Goal: Obtain resource: Obtain resource

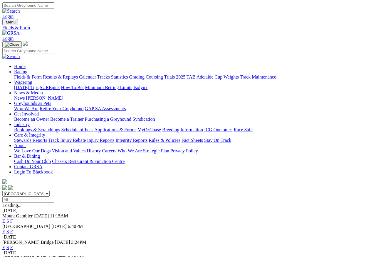
click at [5, 219] on link "E" at bounding box center [3, 221] width 3 height 5
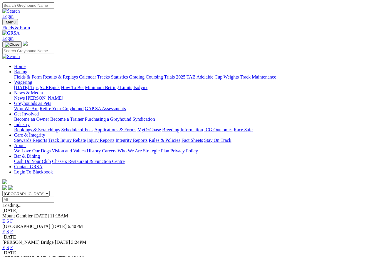
click at [13, 219] on link "F" at bounding box center [11, 221] width 3 height 5
